Goal: Book appointment/travel/reservation

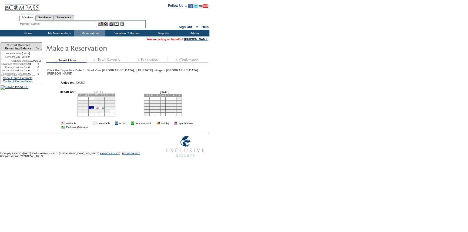
click at [99, 109] on link "22" at bounding box center [97, 107] width 3 height 3
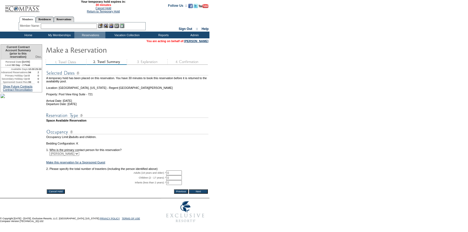
click at [162, 175] on tr "Adults (18 years and older): * 0 * *" at bounding box center [127, 172] width 162 height 5
type input "2"
click at [204, 194] on input "Next" at bounding box center [198, 191] width 19 height 4
